Goal: Navigation & Orientation: Find specific page/section

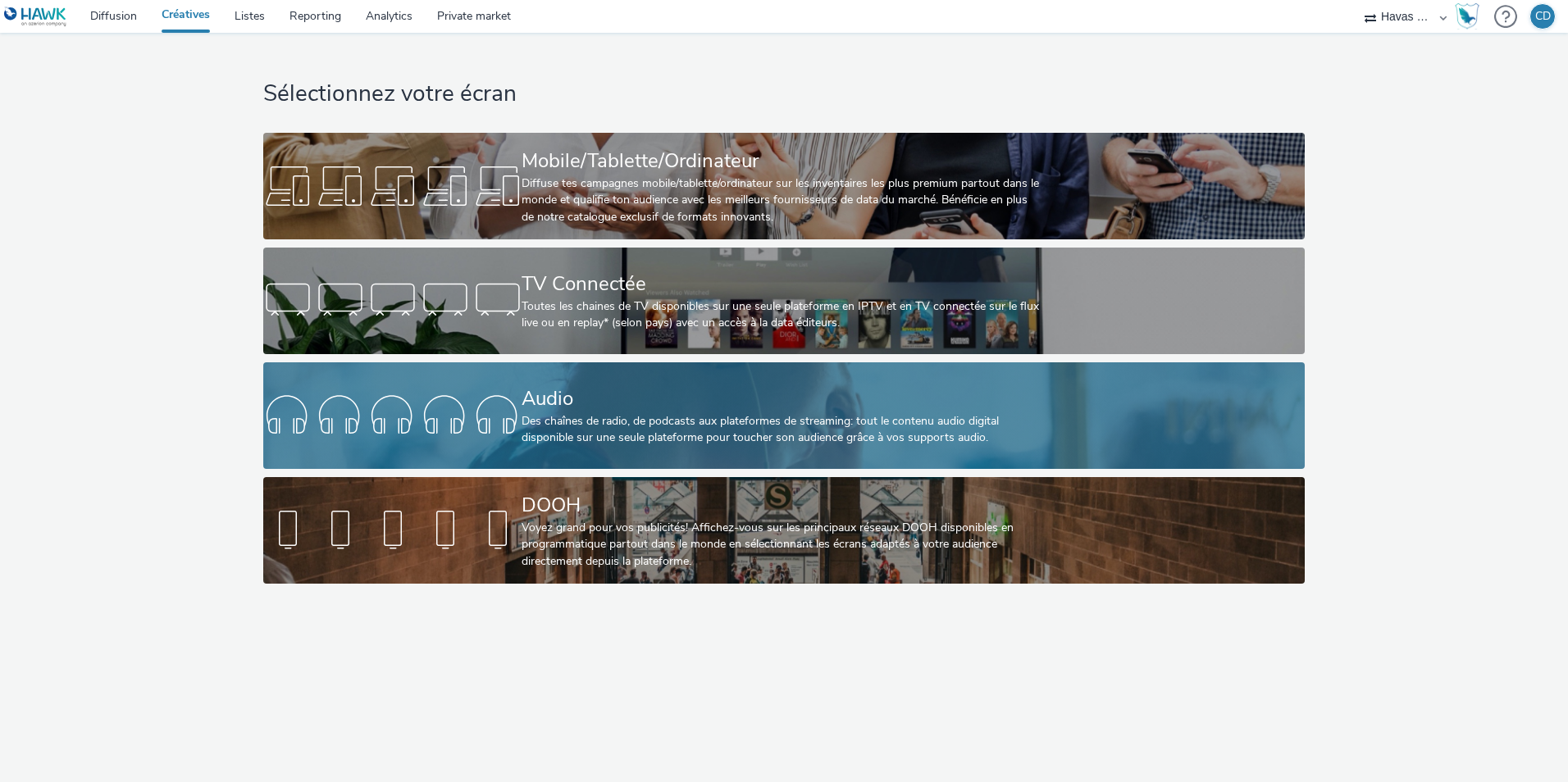
click at [572, 456] on div "Audio Des chaînes de radio, de podcasts aux plateformes de streaming: tout le c…" at bounding box center [780, 415] width 517 height 107
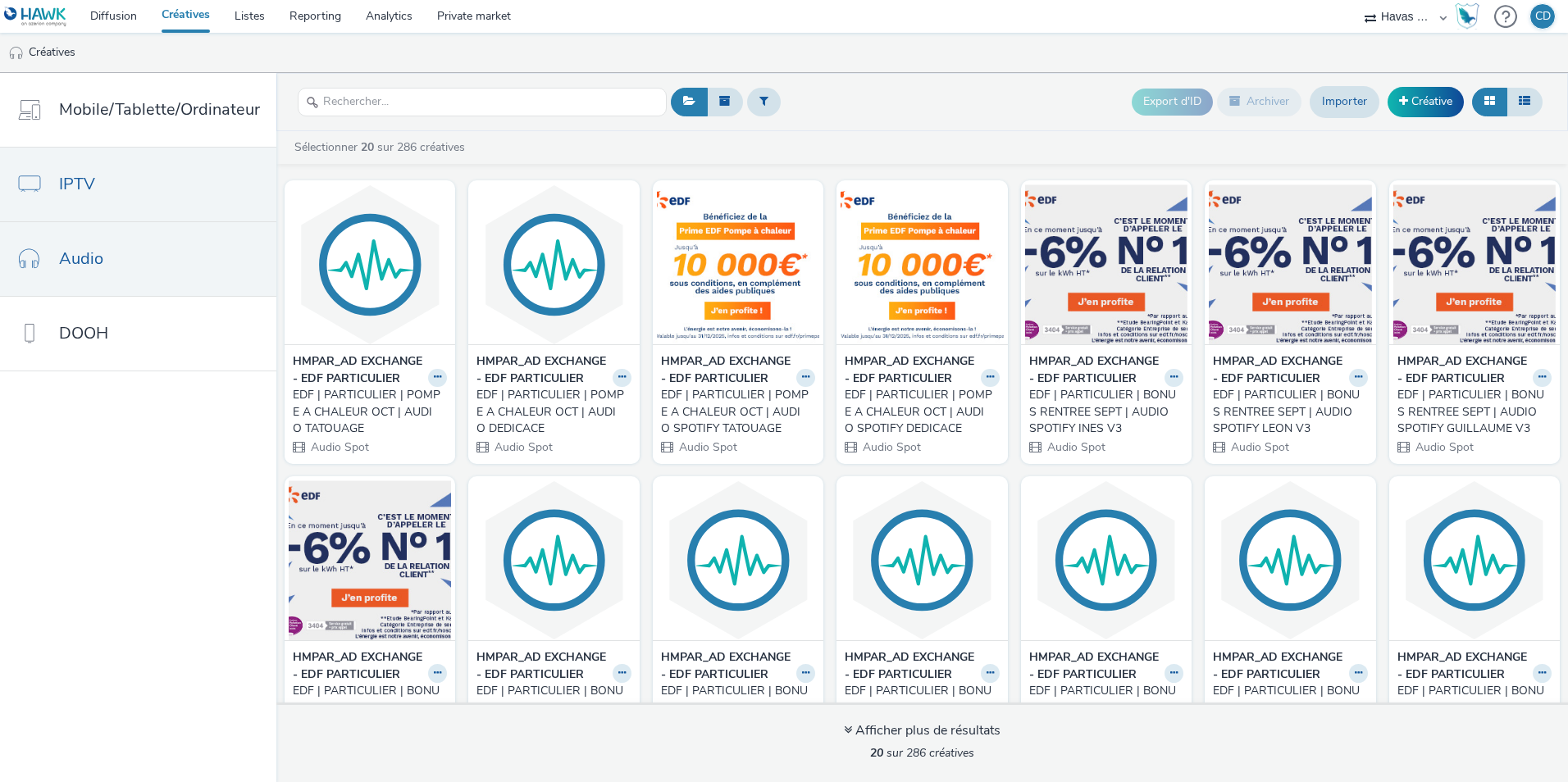
click at [77, 218] on link "IPTV" at bounding box center [138, 185] width 277 height 74
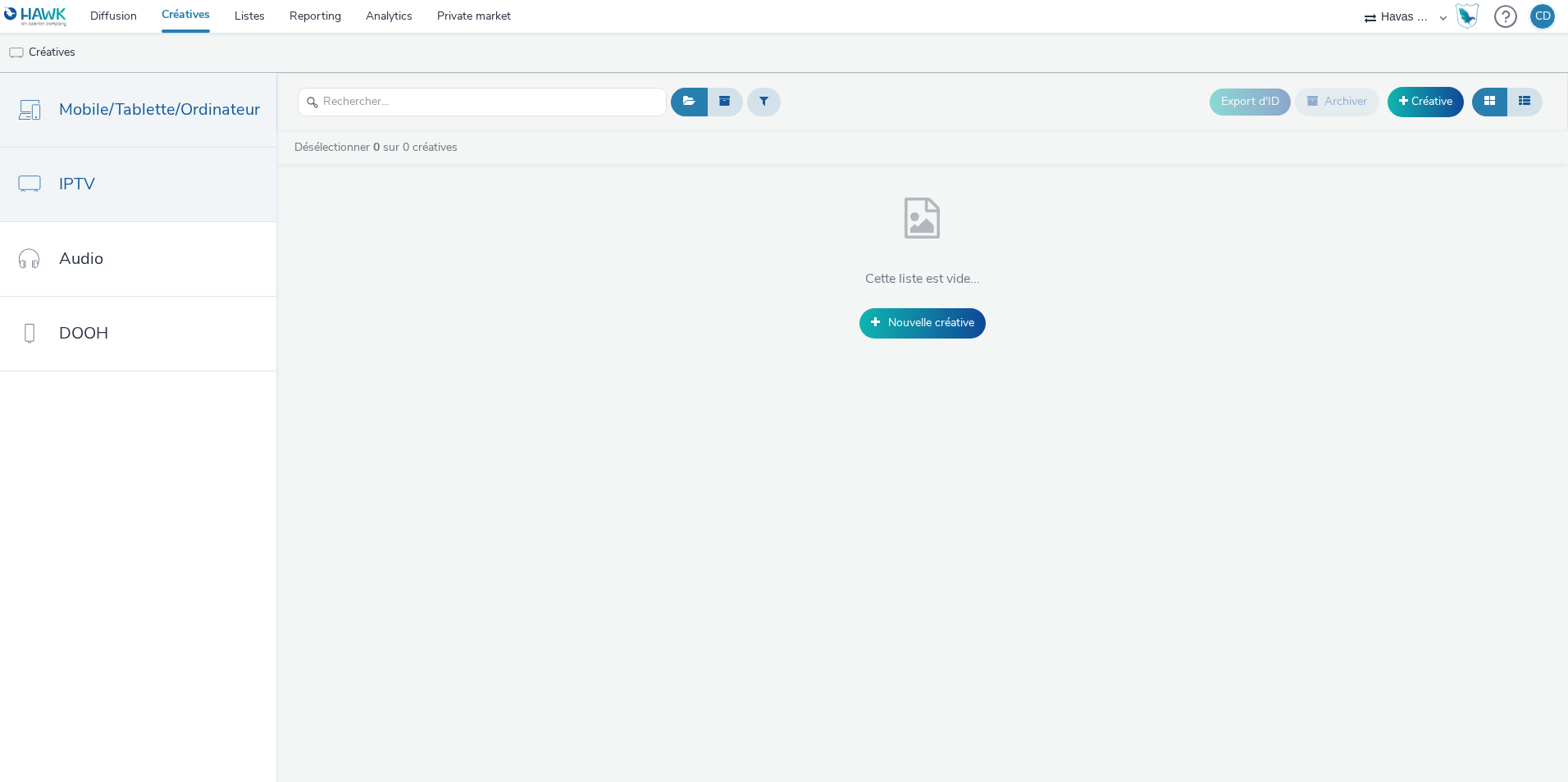
click at [85, 106] on span "Mobile/Tablette/Ordinateur" at bounding box center [159, 110] width 201 height 24
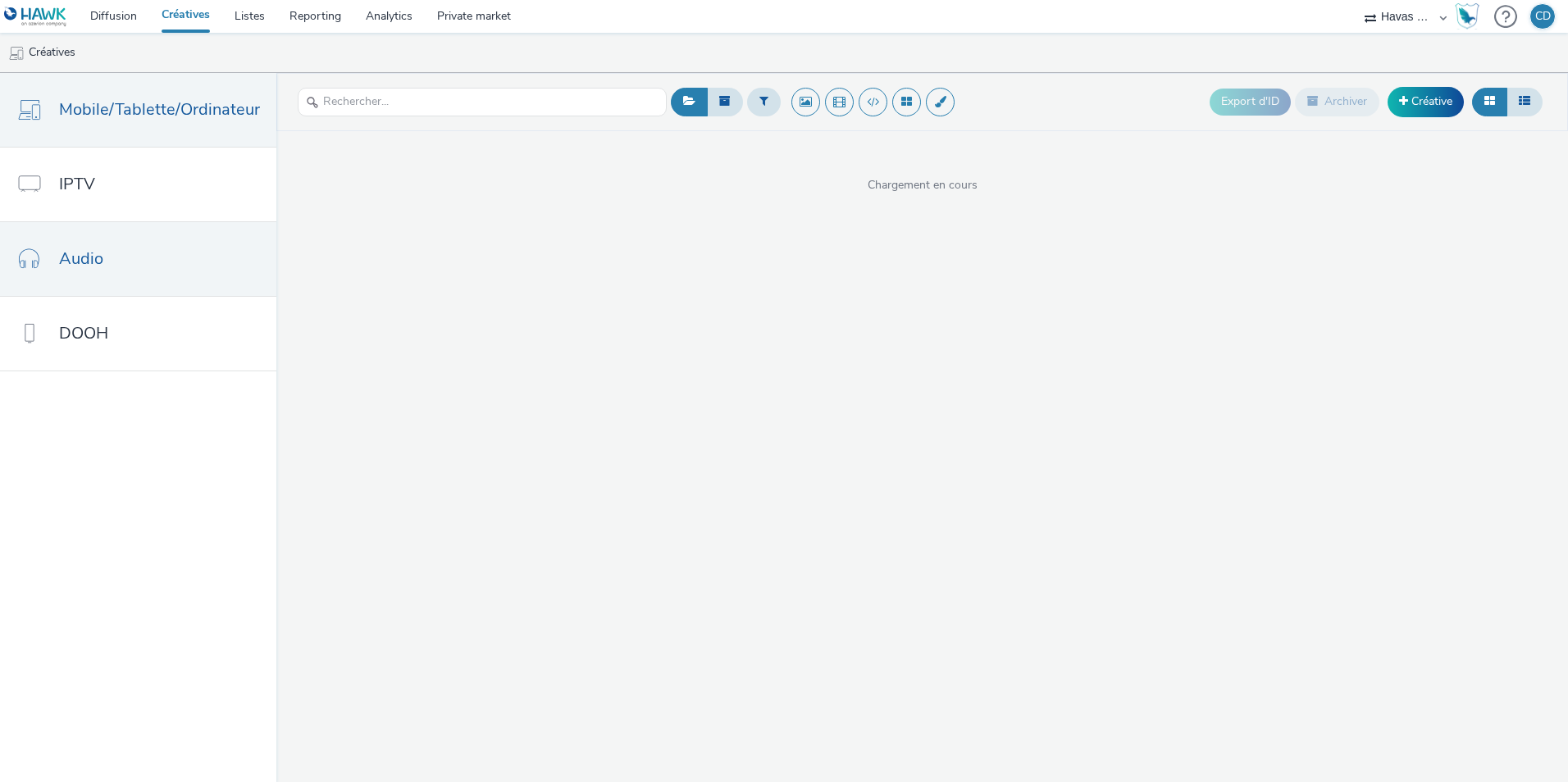
click at [111, 243] on link "Audio" at bounding box center [138, 260] width 277 height 74
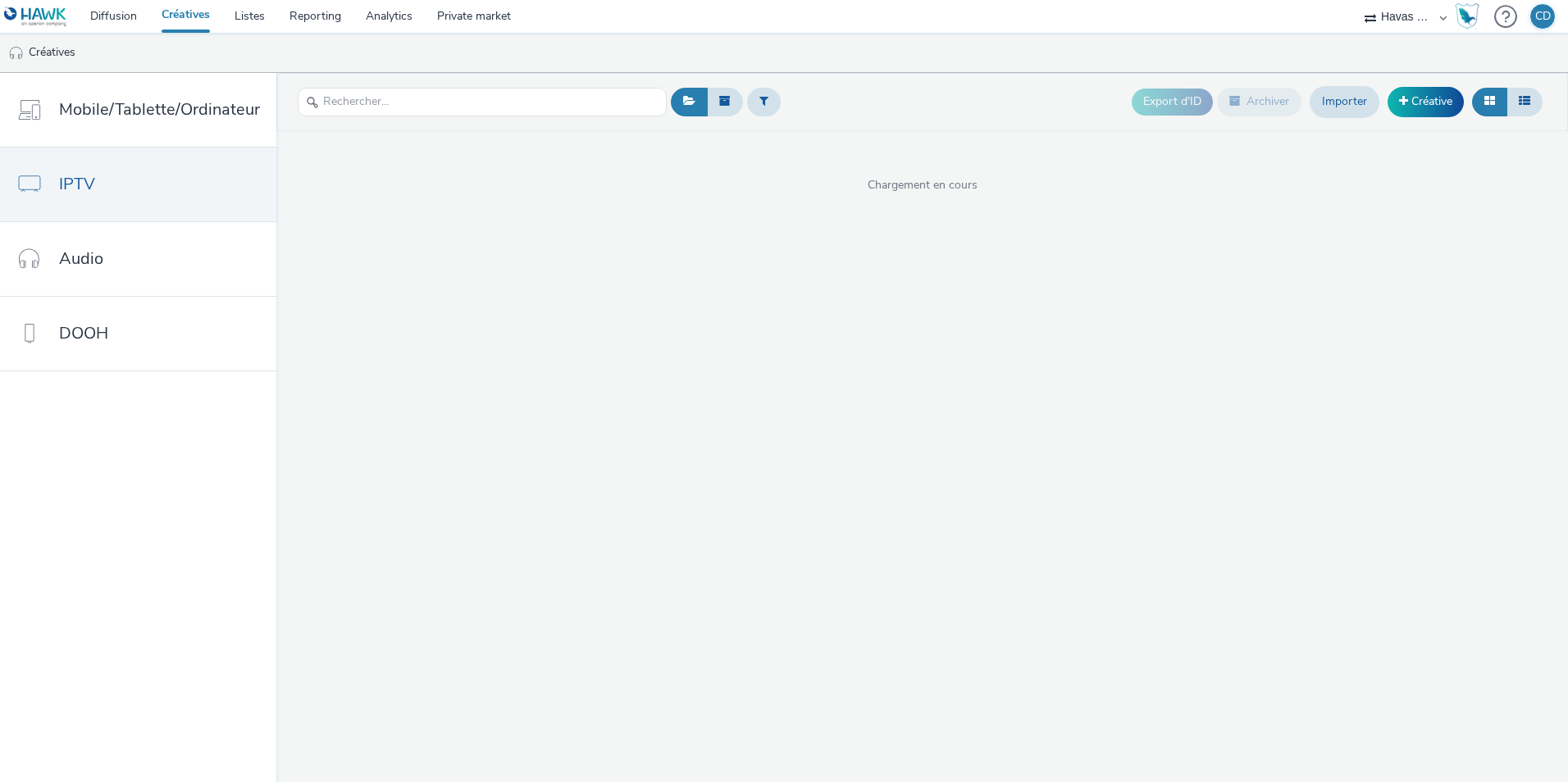
click at [184, 39] on ul "Créatives" at bounding box center [784, 52] width 1568 height 39
click at [176, 21] on link "Créatives" at bounding box center [185, 16] width 73 height 33
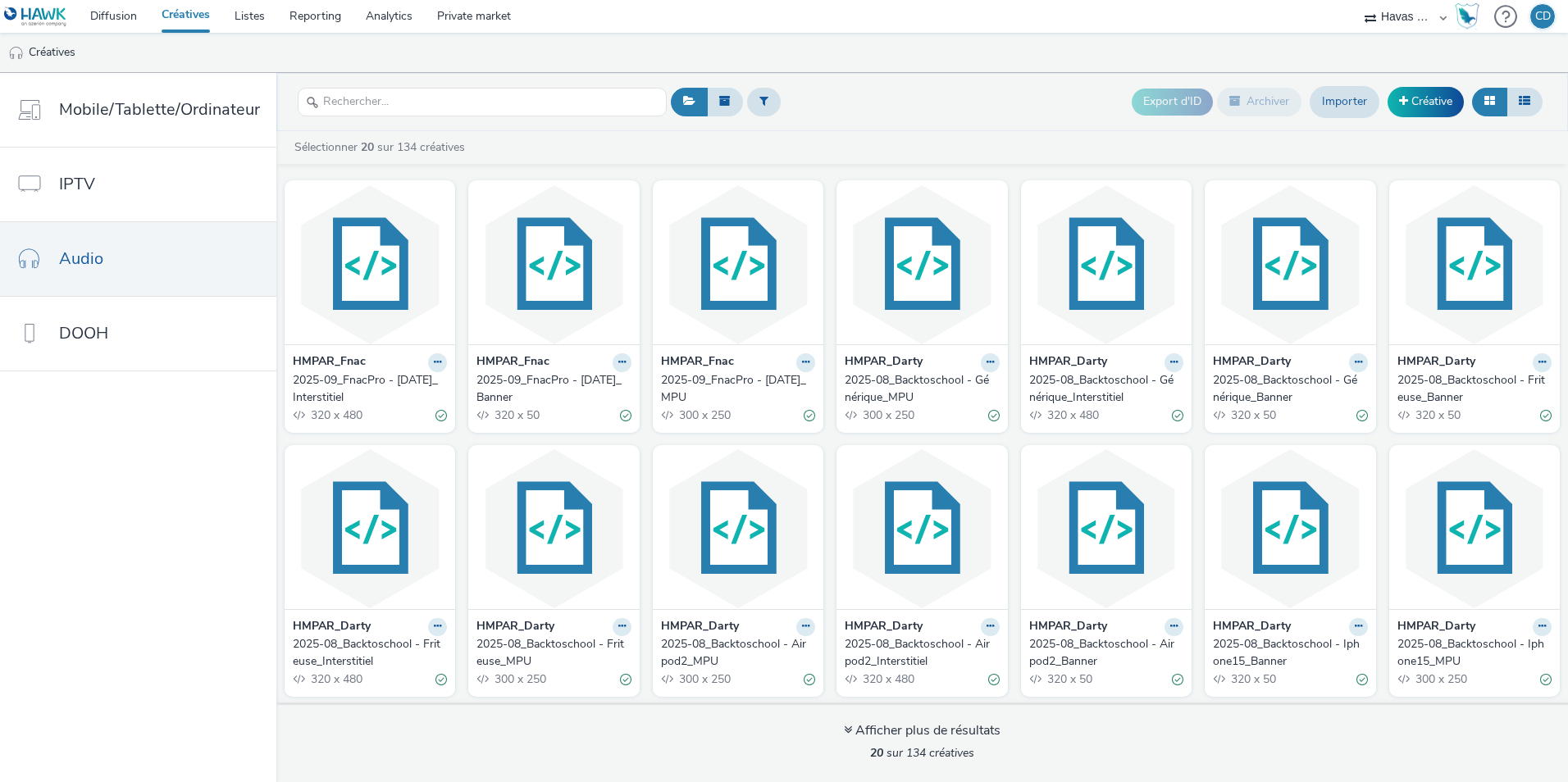
click at [199, 20] on link "Créatives" at bounding box center [185, 16] width 73 height 33
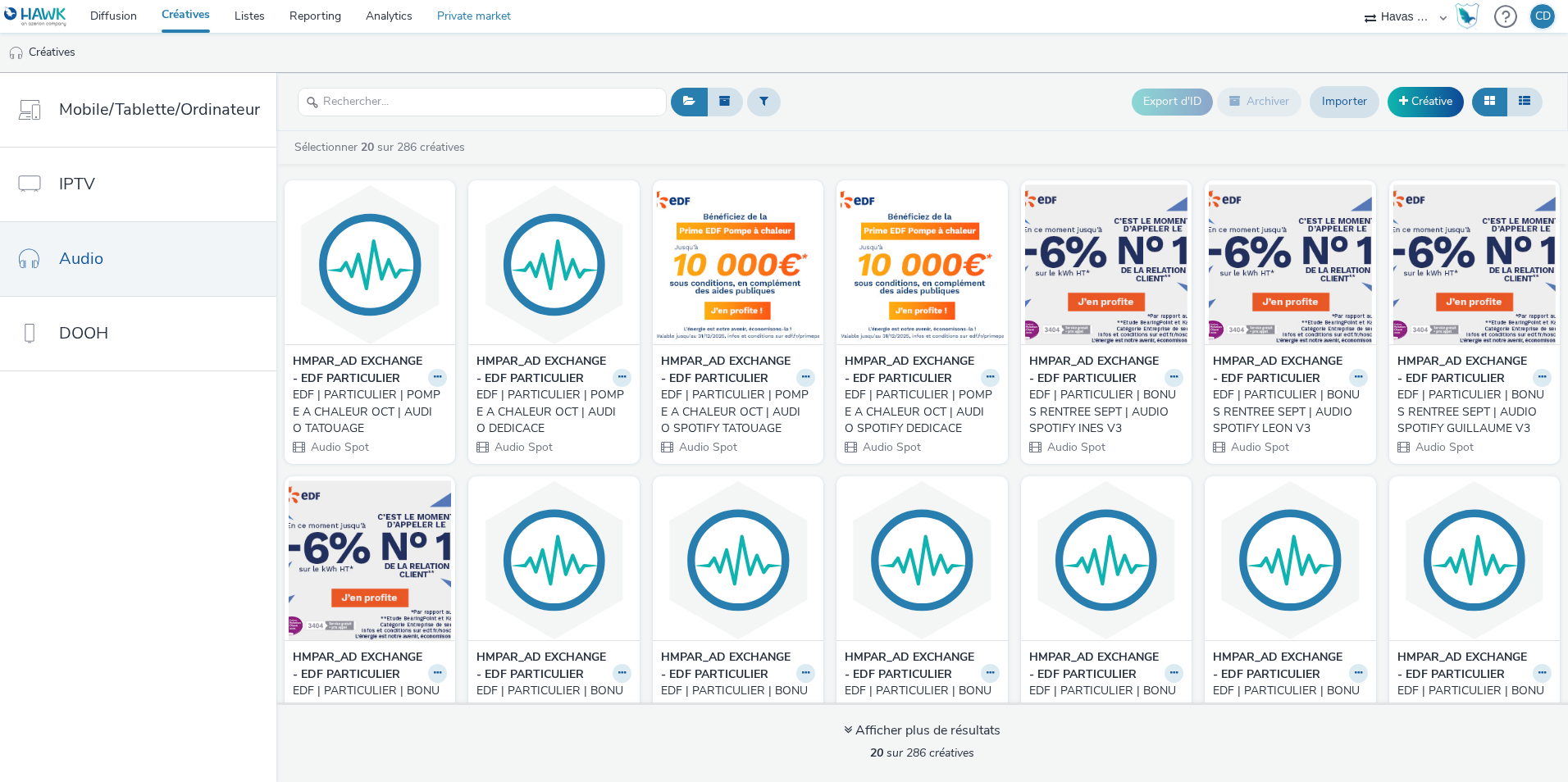
click at [486, 18] on link "Private market" at bounding box center [473, 16] width 99 height 33
